Goal: Task Accomplishment & Management: Complete application form

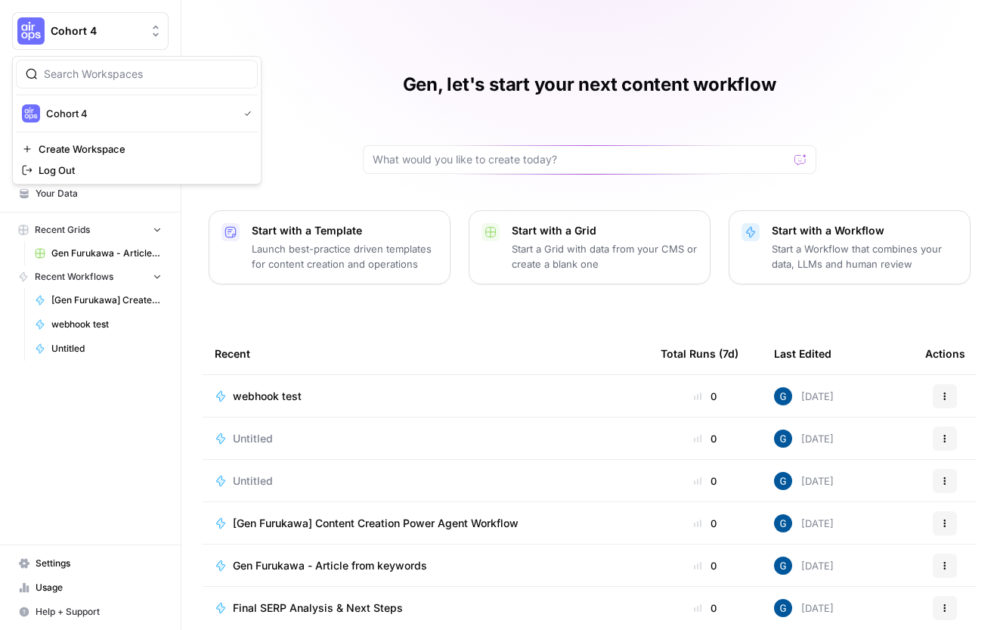
click at [98, 29] on span "Cohort 4" at bounding box center [96, 30] width 91 height 15
click at [74, 148] on span "Create Workspace" at bounding box center [142, 148] width 207 height 15
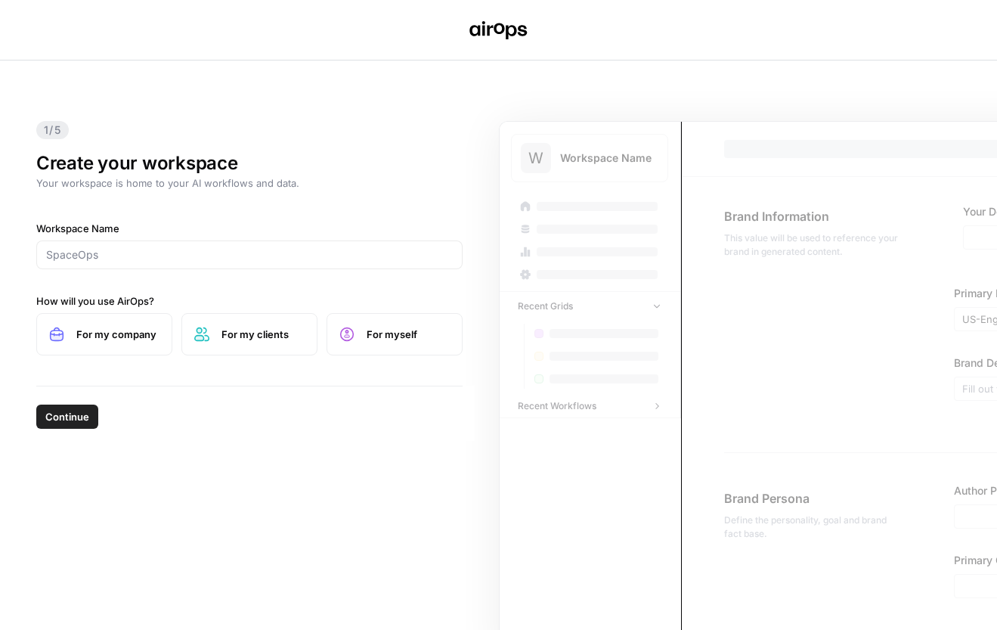
click at [174, 241] on div at bounding box center [249, 254] width 426 height 29
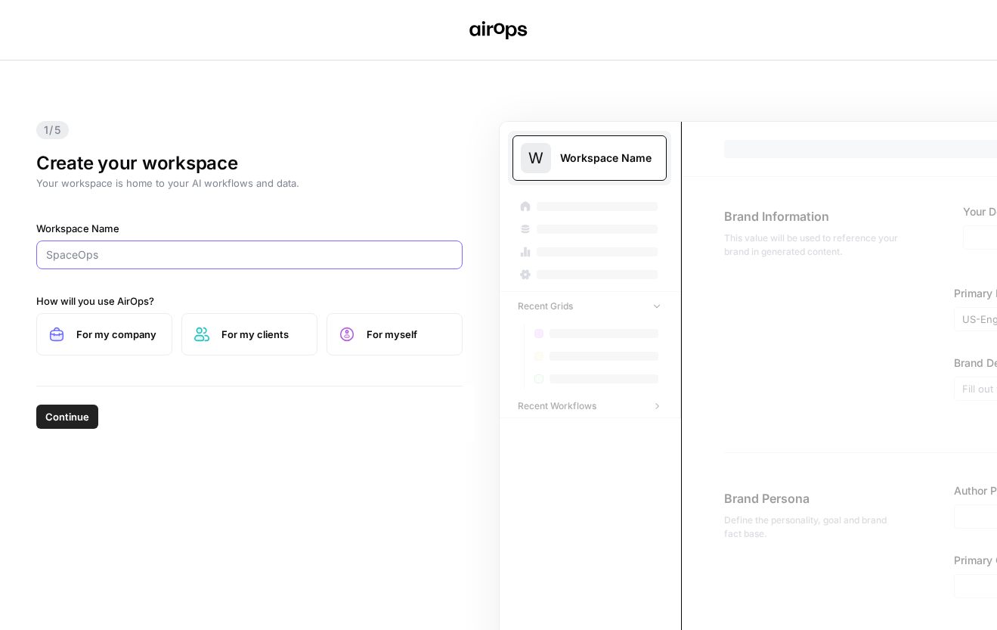
click at [172, 249] on input "Workspace Name" at bounding box center [249, 254] width 407 height 15
type input "SuperMarketers"
click at [119, 336] on span "For my company" at bounding box center [117, 334] width 83 height 15
click at [77, 410] on span "Continue" at bounding box center [67, 416] width 44 height 15
